Goal: Task Accomplishment & Management: Use online tool/utility

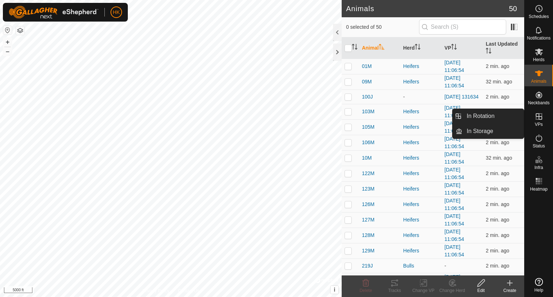
drag, startPoint x: 0, startPoint y: 0, endPoint x: 538, endPoint y: 120, distance: 551.2
click at [538, 120] on icon at bounding box center [538, 116] width 9 height 9
click at [505, 117] on link "In Rotation" at bounding box center [493, 116] width 62 height 14
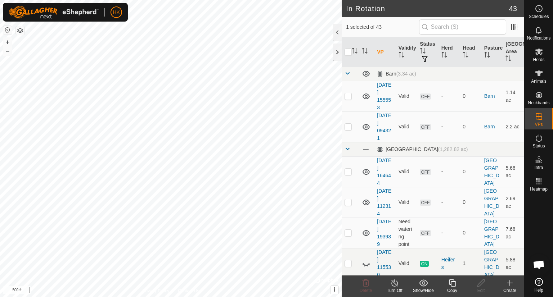
checkbox input "false"
checkbox input "true"
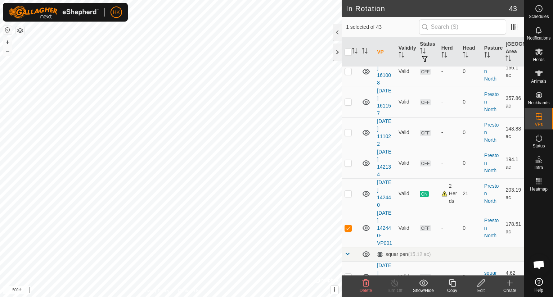
scroll to position [1259, 0]
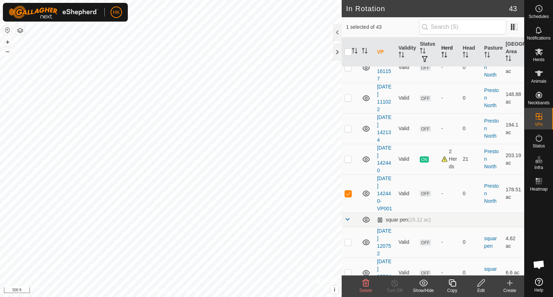
click at [438, 49] on th "Herd" at bounding box center [449, 52] width 22 height 30
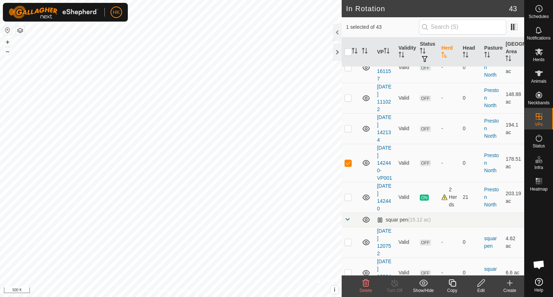
scroll to position [0, 0]
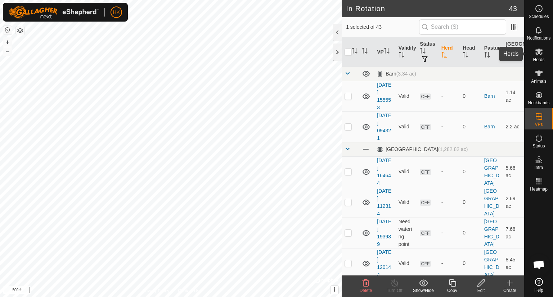
click at [532, 59] on div "Herds" at bounding box center [538, 54] width 28 height 22
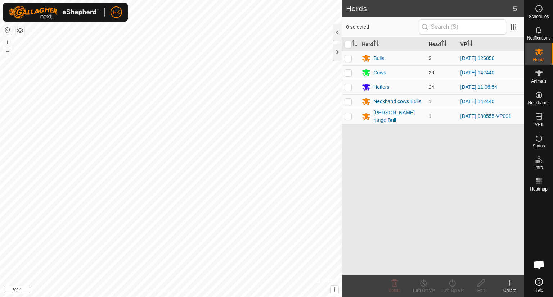
click at [347, 72] on p-checkbox at bounding box center [347, 73] width 7 height 6
checkbox input "true"
click at [451, 282] on icon at bounding box center [452, 283] width 9 height 9
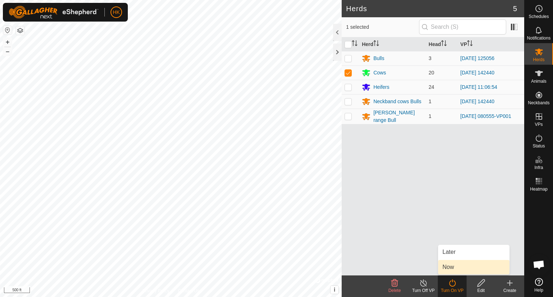
click at [453, 266] on span "Now" at bounding box center [448, 267] width 12 height 9
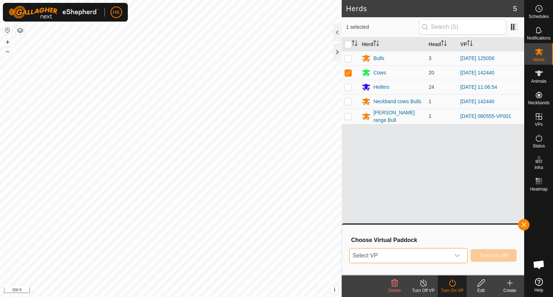
click at [434, 256] on span "Select VP" at bounding box center [399, 256] width 100 height 14
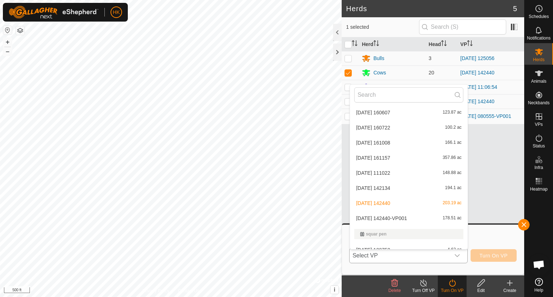
scroll to position [671, 0]
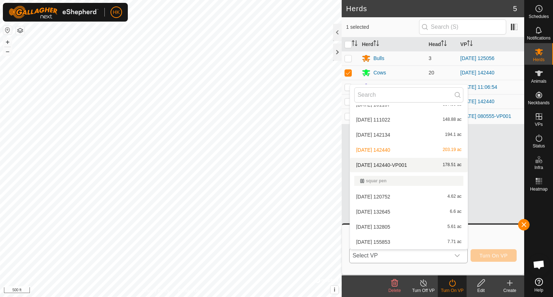
click at [410, 164] on li "2025-07-21 142440-VP001 178.51 ac" at bounding box center [409, 165] width 118 height 14
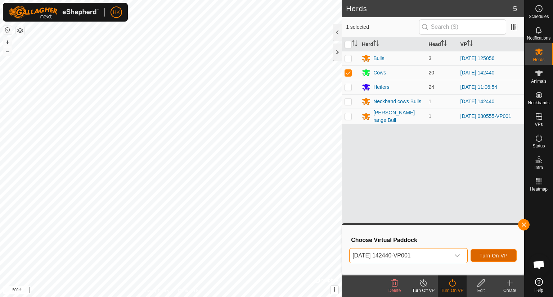
click at [498, 257] on span "Turn On VP" at bounding box center [493, 256] width 28 height 6
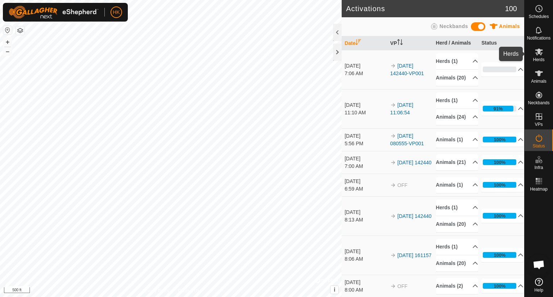
click at [538, 51] on icon at bounding box center [539, 52] width 8 height 7
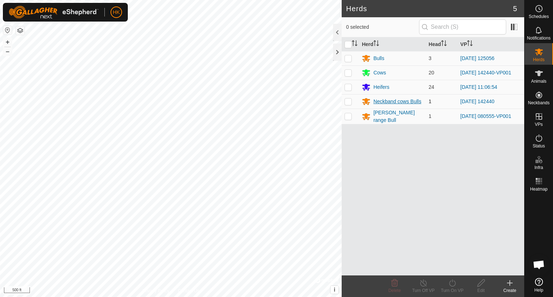
click at [398, 100] on div "Neckband cows Bulls" at bounding box center [397, 102] width 48 height 8
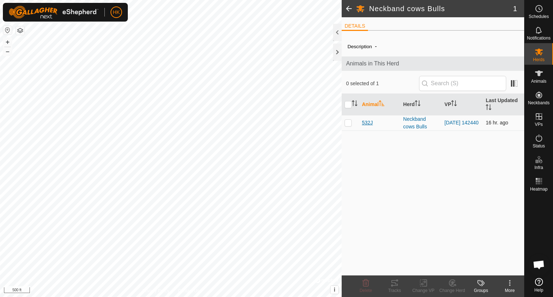
click at [365, 123] on span "532J" at bounding box center [367, 123] width 11 height 8
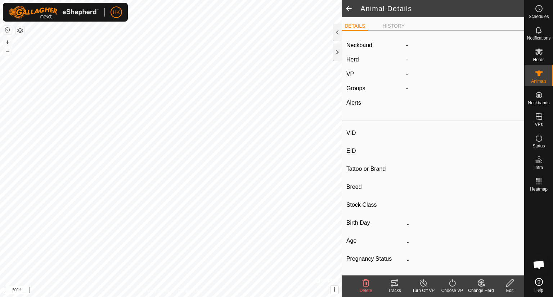
click at [351, 6] on span at bounding box center [349, 8] width 14 height 17
type input "532J"
type input "-"
type input "PR"
type input "Angus"
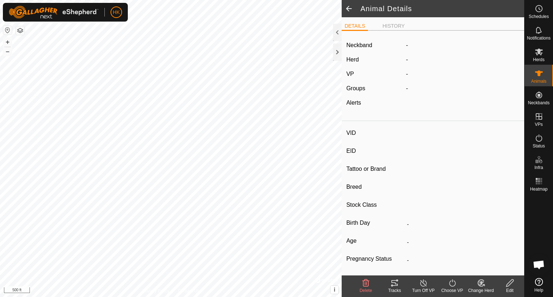
type input "-"
type input "05/2021"
type input "4 years 5 months"
type input "800 kg"
type input "-"
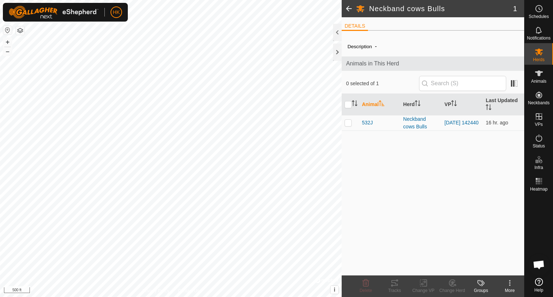
click at [347, 7] on span at bounding box center [349, 8] width 14 height 17
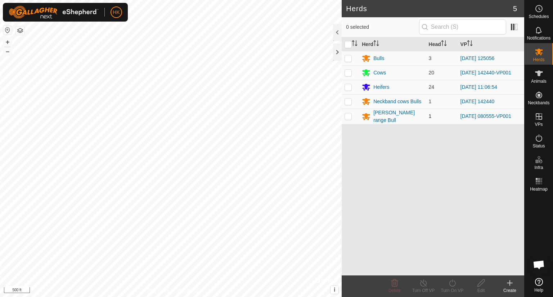
click at [348, 115] on p-checkbox at bounding box center [347, 116] width 7 height 6
checkbox input "true"
click at [449, 284] on icon at bounding box center [452, 283] width 9 height 9
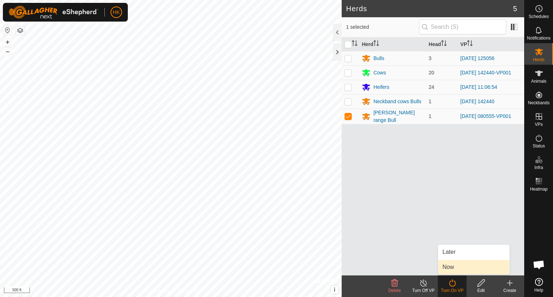
click at [456, 266] on link "Now" at bounding box center [473, 267] width 71 height 14
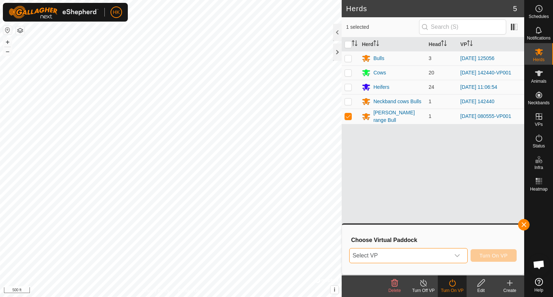
click at [438, 257] on span "Select VP" at bounding box center [399, 256] width 100 height 14
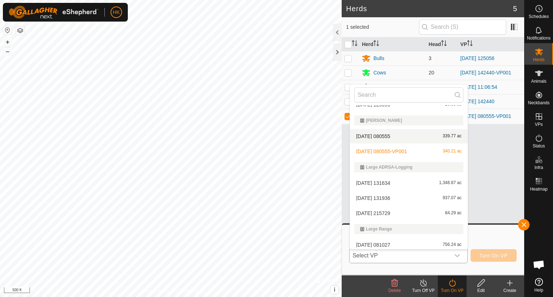
scroll to position [287, 0]
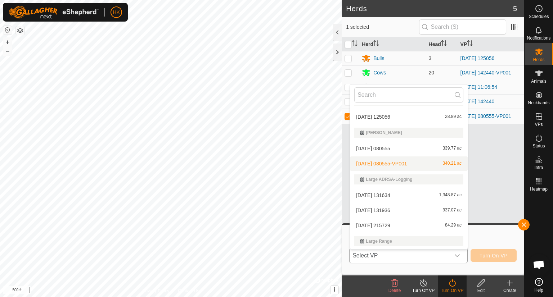
click at [418, 164] on div "2025-07-16 080555-VP001 340.21 ac" at bounding box center [408, 163] width 109 height 9
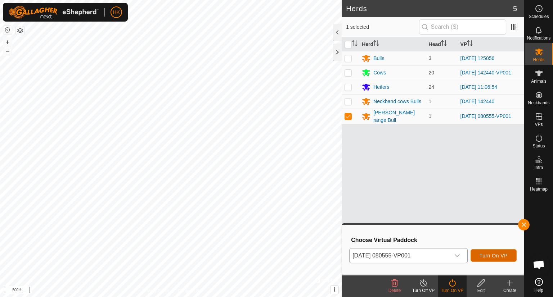
click at [480, 253] on span "Turn On VP" at bounding box center [493, 256] width 28 height 6
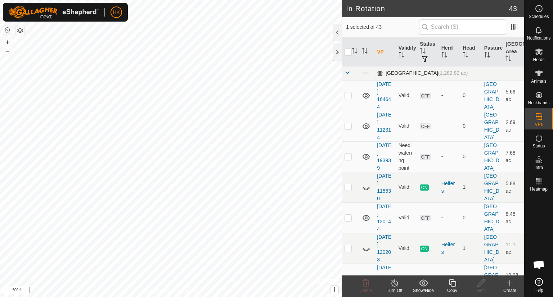
scroll to position [108, 0]
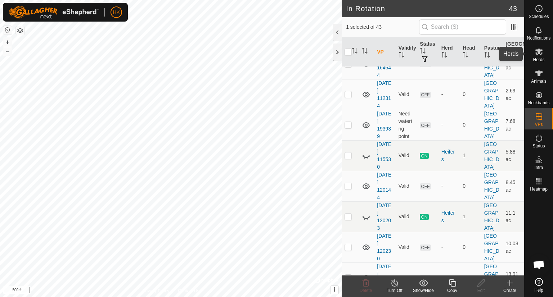
click at [537, 54] on icon at bounding box center [539, 52] width 8 height 7
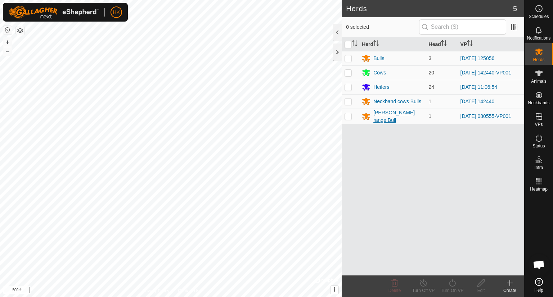
click at [379, 117] on div "Kelly range Bull" at bounding box center [397, 116] width 49 height 15
